Goal: Task Accomplishment & Management: Use online tool/utility

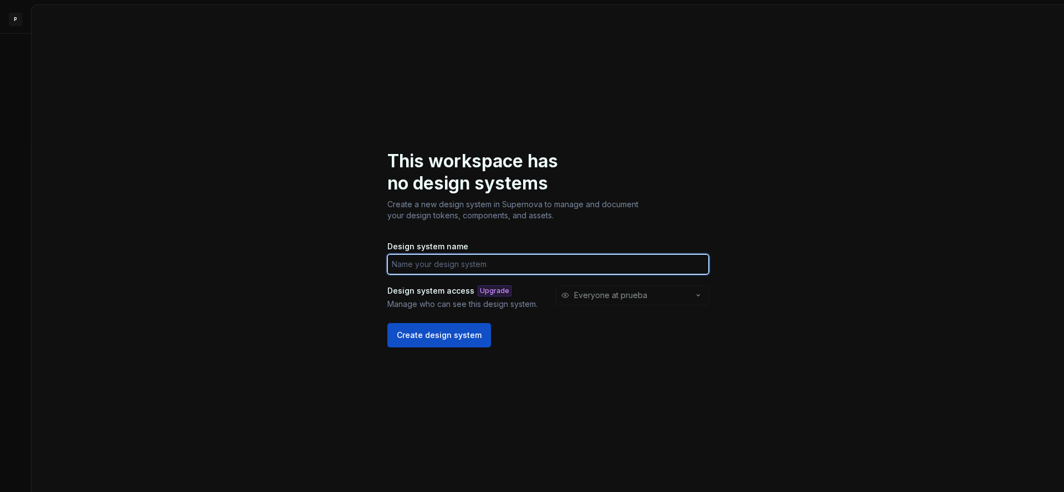
click at [430, 264] on input "Design system name" at bounding box center [547, 264] width 321 height 20
type input "New Design System"
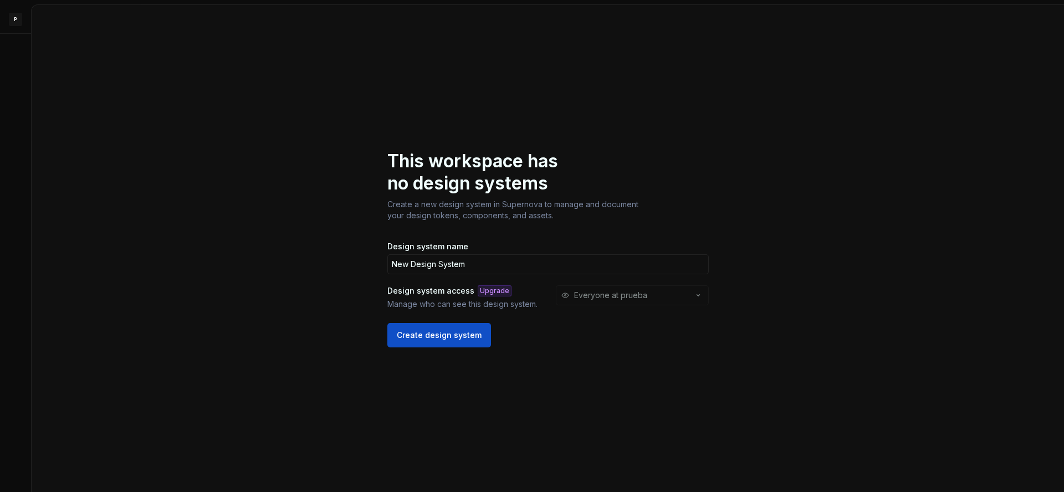
click at [637, 291] on div "Design system access Upgrade Manage who can see this design system. Everyone at…" at bounding box center [547, 297] width 321 height 24
click at [460, 336] on span "Create design system" at bounding box center [439, 335] width 85 height 11
